Goal: Task Accomplishment & Management: Complete application form

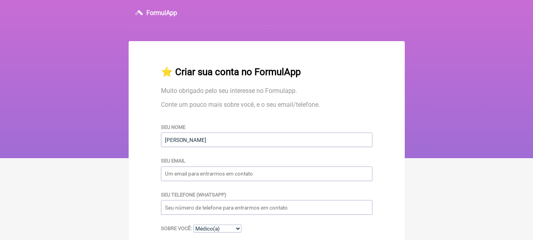
type input "Maria Eduarda Cruz Viana"
type input "[EMAIL_ADDRESS][DOMAIN_NAME]"
select select "PB"
click at [206, 210] on input "Seu telefone (WhatsApp)" at bounding box center [267, 207] width 212 height 15
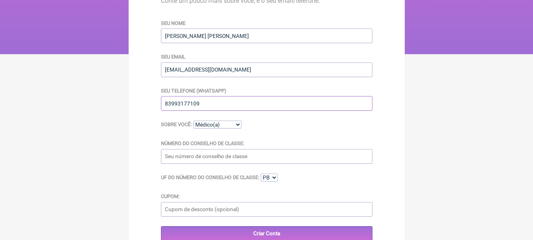
scroll to position [126, 0]
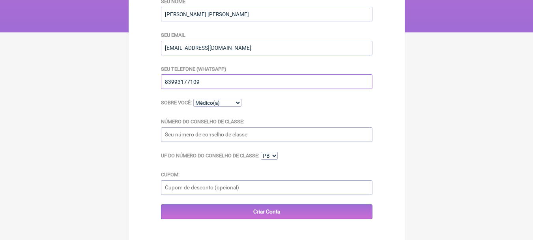
type input "83993177109"
click at [232, 104] on select "Médico(a) Nutricionista Farmaceutico(a) Biomédica(o) Fisioterapeuta Enfermeira(…" at bounding box center [217, 103] width 48 height 8
select select "Nutricionista"
click at [193, 100] on select "Médico(a) Nutricionista Farmaceutico(a) Biomédica(o) Fisioterapeuta Enfermeira(…" at bounding box center [217, 103] width 48 height 8
click at [210, 134] on input "Número do Conselho de Classe:" at bounding box center [267, 134] width 212 height 15
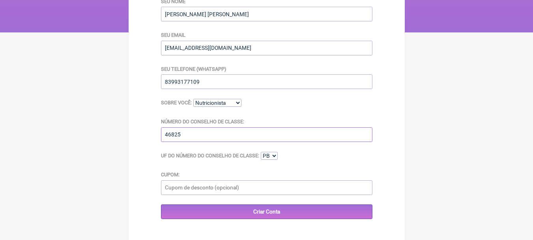
type input "46825"
click at [203, 189] on input "Cupom:" at bounding box center [267, 187] width 212 height 15
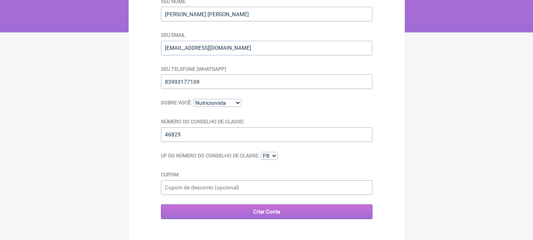
click at [220, 214] on input "Criar Conta" at bounding box center [267, 211] width 212 height 15
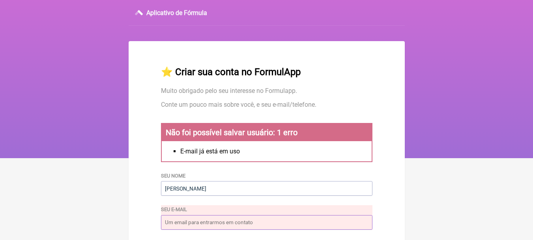
click at [227, 223] on input "Seu e-mail" at bounding box center [267, 222] width 212 height 15
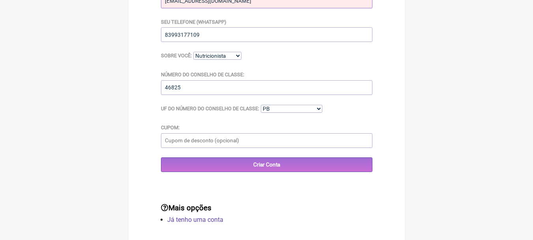
scroll to position [235, 0]
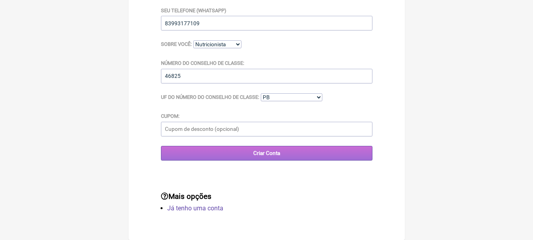
type input "eduardaviananutri@gmail.com"
click at [285, 156] on input "Criar Conta" at bounding box center [267, 153] width 212 height 15
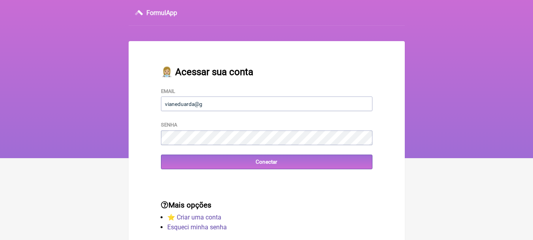
type input "[EMAIL_ADDRESS][DOMAIN_NAME]"
click at [161, 154] on input "Conectar" at bounding box center [267, 161] width 212 height 15
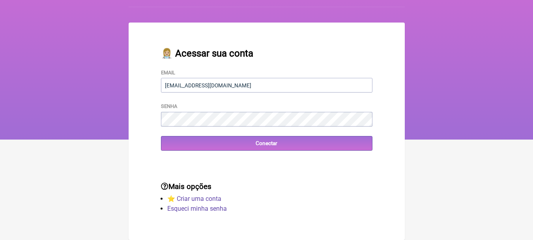
scroll to position [21, 0]
click at [191, 195] on link "⭐️ Criar uma conta" at bounding box center [194, 199] width 54 height 8
